Goal: Transaction & Acquisition: Purchase product/service

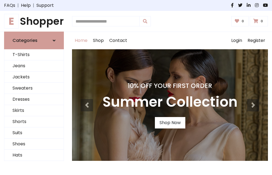
click at [136, 87] on h4 "10% Off Your First Order" at bounding box center [170, 86] width 135 height 8
click at [170, 123] on link "Shop Now" at bounding box center [170, 122] width 30 height 11
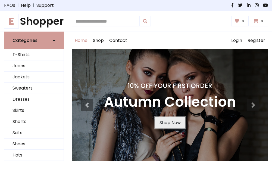
click at [170, 123] on link "Shop Now" at bounding box center [170, 122] width 30 height 11
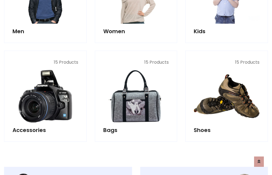
scroll to position [543, 0]
